Goal: Navigation & Orientation: Go to known website

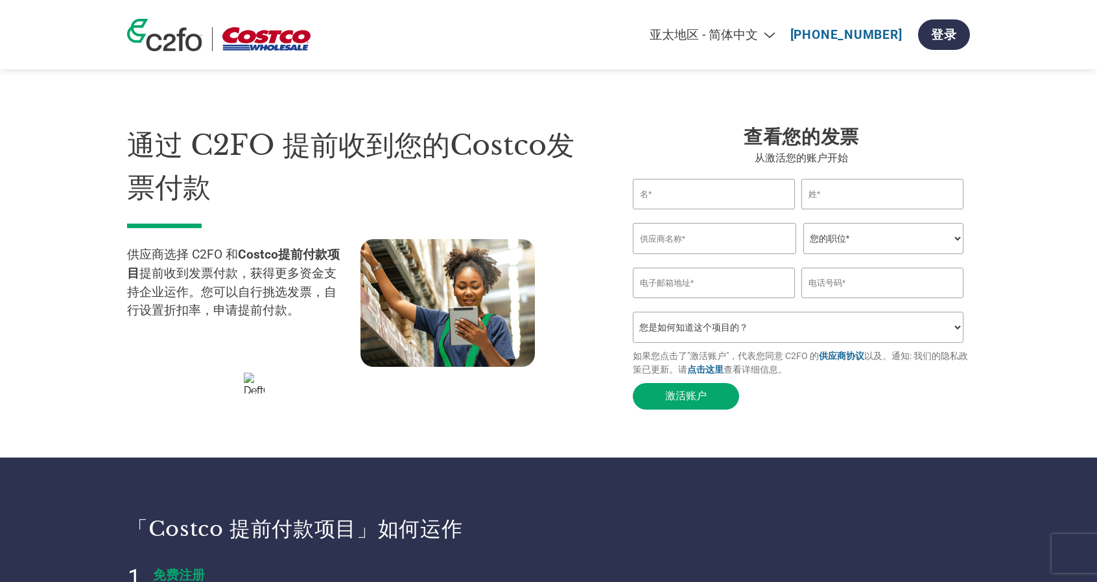
select select "zh-CN"
click at [686, 290] on input "email" at bounding box center [714, 283] width 162 height 30
click at [842, 286] on input "text" at bounding box center [883, 283] width 162 height 30
click at [808, 414] on form "Invalid first name or first name is too long Invalid last name or last name is …" at bounding box center [801, 297] width 337 height 237
click at [723, 248] on input "text" at bounding box center [714, 238] width 163 height 31
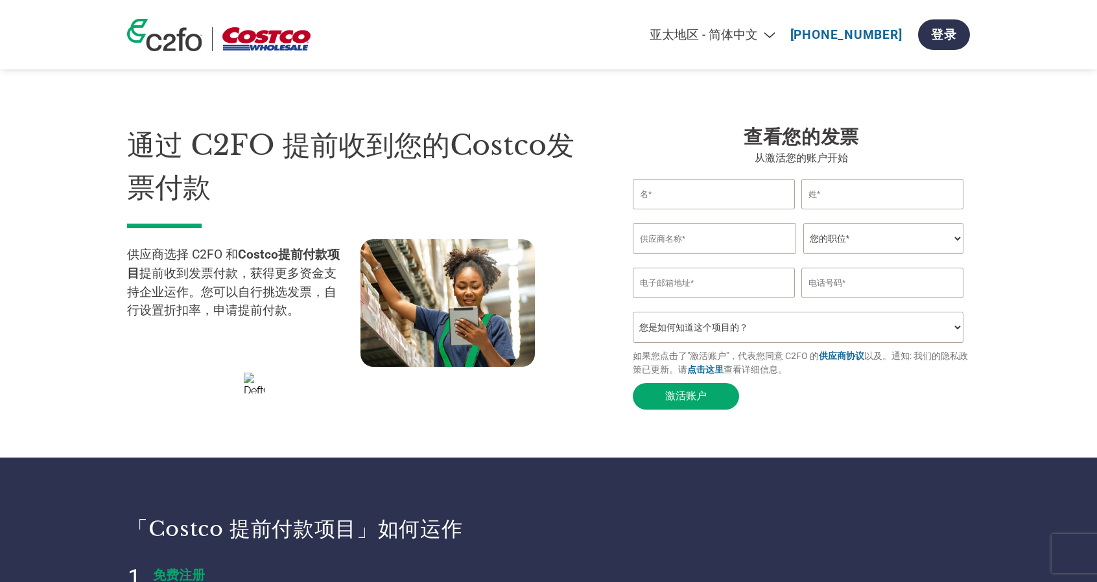
click at [879, 390] on form "Invalid first name or first name is too long Invalid last name or last name is …" at bounding box center [801, 297] width 337 height 237
click at [724, 375] on link "点击这里" at bounding box center [705, 369] width 36 height 10
click at [935, 36] on link "登录" at bounding box center [944, 34] width 52 height 30
select select "zh-CN"
drag, startPoint x: 781, startPoint y: 35, endPoint x: 827, endPoint y: 34, distance: 46.0
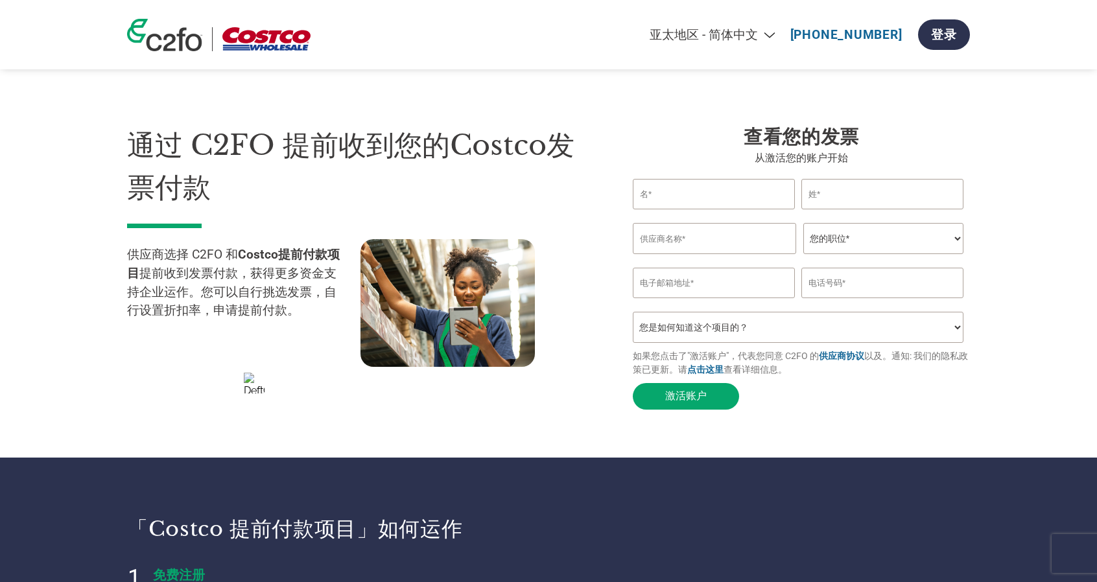
click at [827, 34] on div "Americas - English Américas - Español Américas - Português Amériques - Français…" at bounding box center [720, 34] width 500 height 43
click at [973, 97] on section "通过 C2FO 提前收到您的Costco发票付款 供应商选择 C2FO 和 Costco提前付款项目 提前收到发票付款，获得更多资金支持企业运作。您可以自行挑…" at bounding box center [548, 255] width 1097 height 406
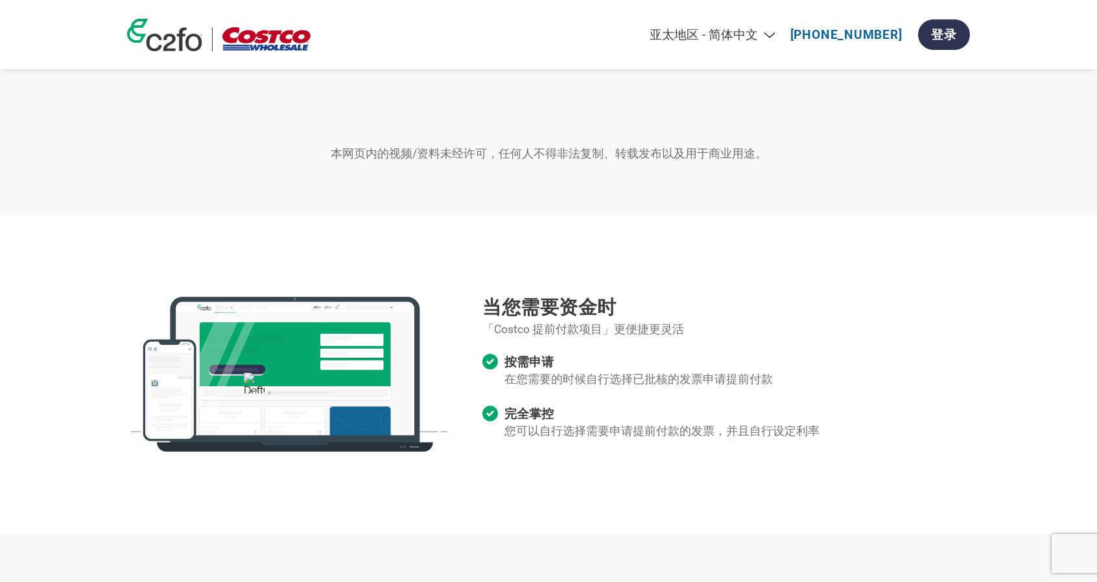
scroll to position [1080, 0]
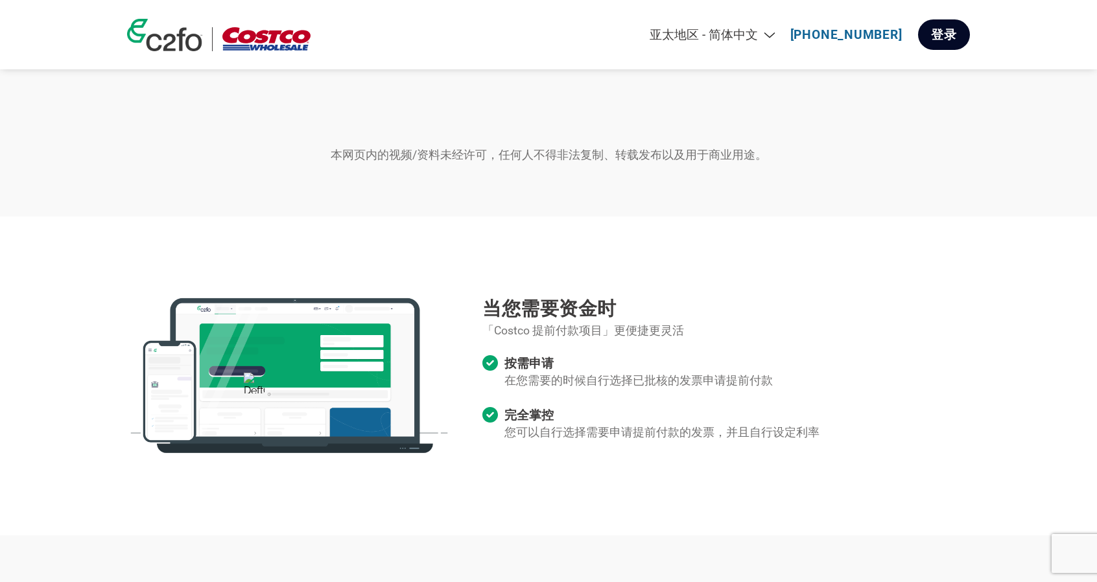
click at [927, 29] on link "登录" at bounding box center [944, 34] width 52 height 30
